Goal: Task Accomplishment & Management: Use online tool/utility

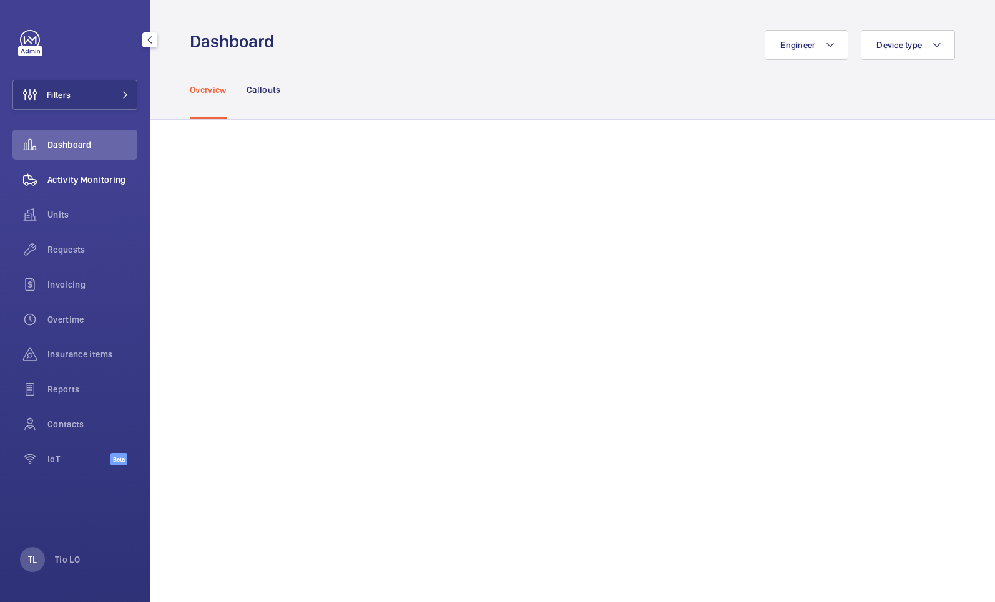
click at [120, 187] on div "Activity Monitoring" at bounding box center [74, 180] width 125 height 30
